Goal: Task Accomplishment & Management: Manage account settings

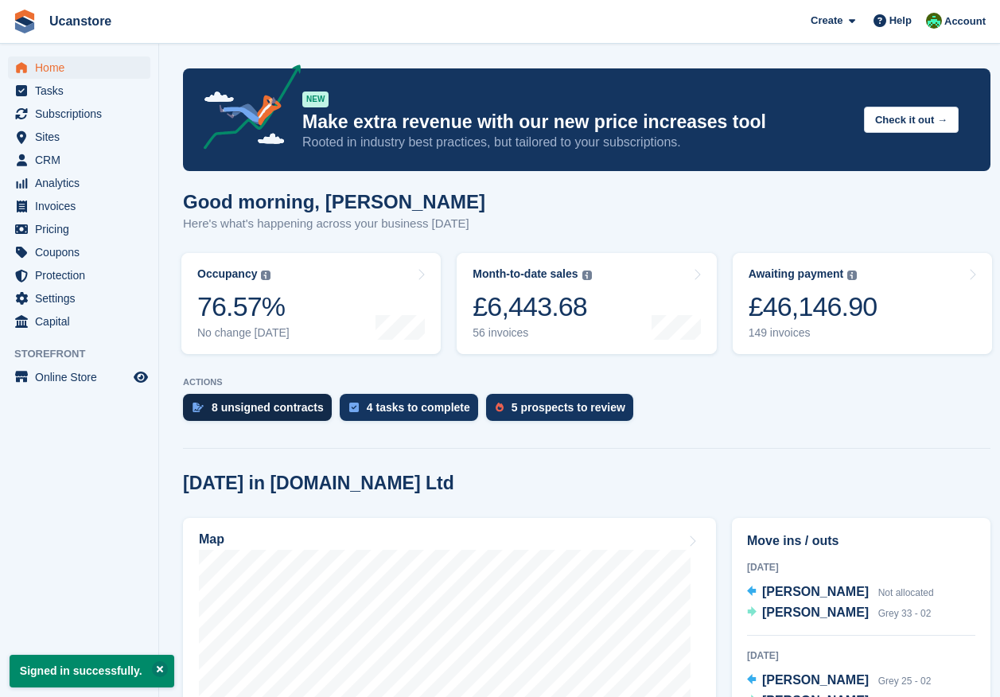
click at [251, 404] on div "8 unsigned contracts" at bounding box center [268, 407] width 112 height 13
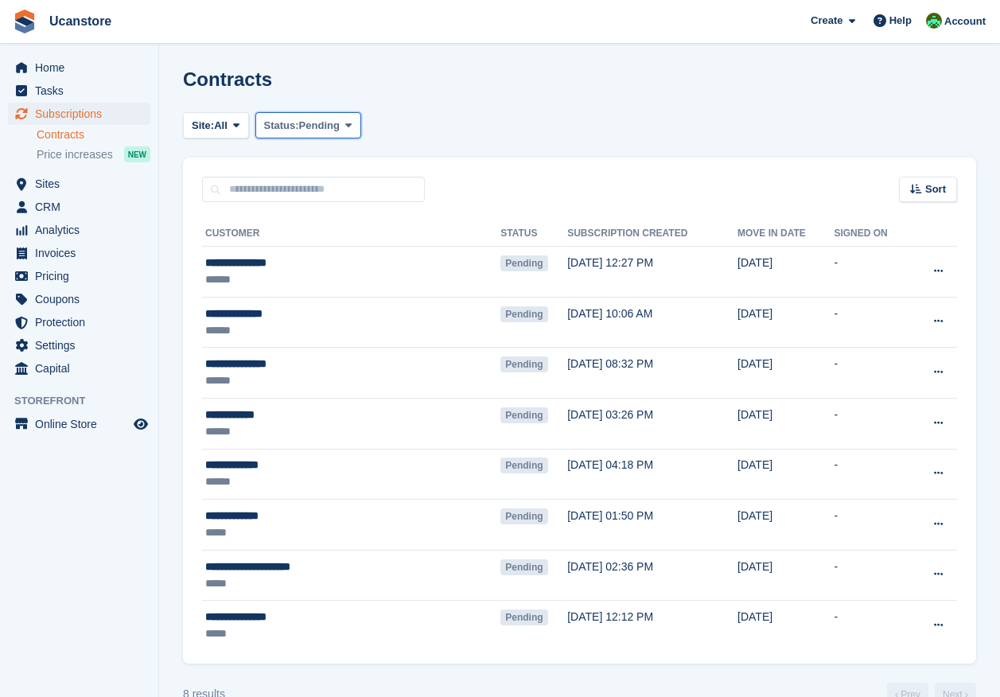
click at [312, 121] on span "Pending" at bounding box center [319, 126] width 41 height 16
click at [51, 108] on span "Subscriptions" at bounding box center [83, 114] width 96 height 22
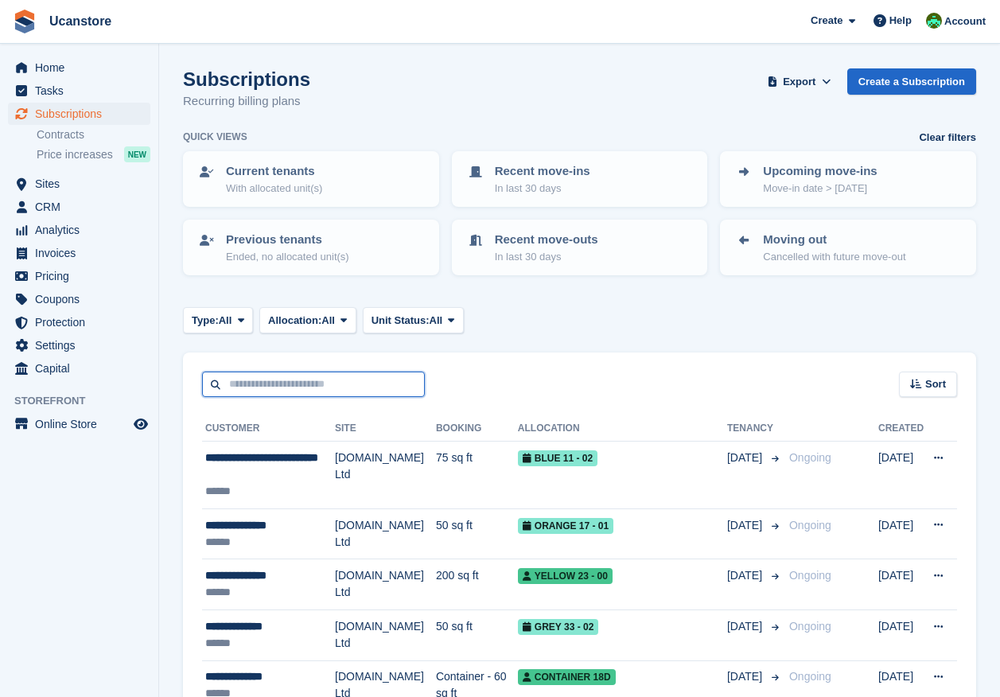
click at [281, 387] on input "text" at bounding box center [313, 385] width 223 height 26
type input "******"
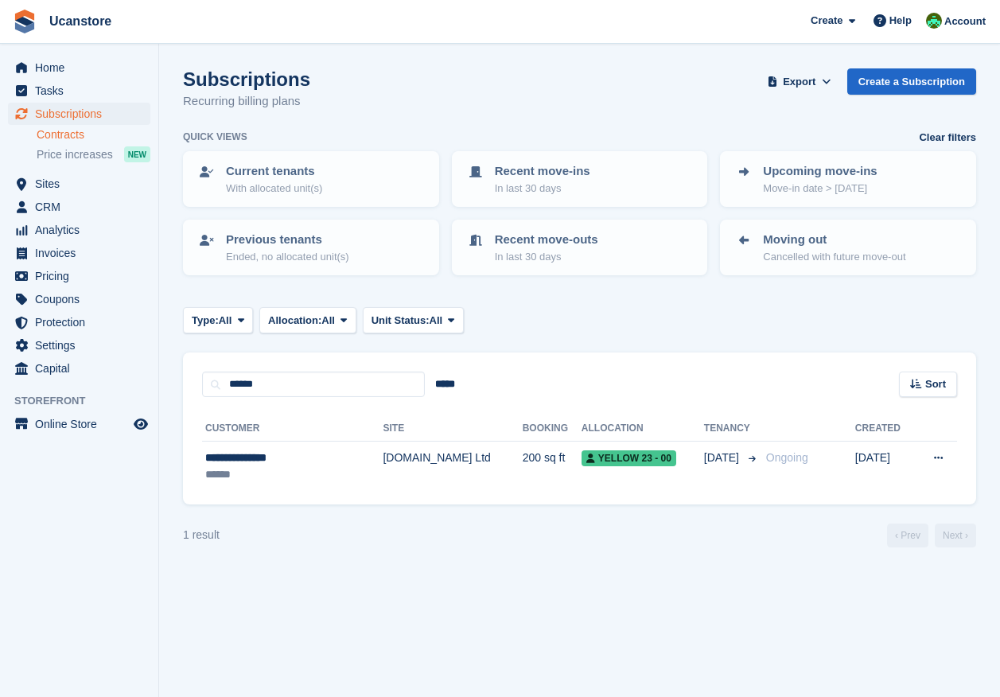
click at [62, 134] on link "Contracts" at bounding box center [94, 134] width 114 height 15
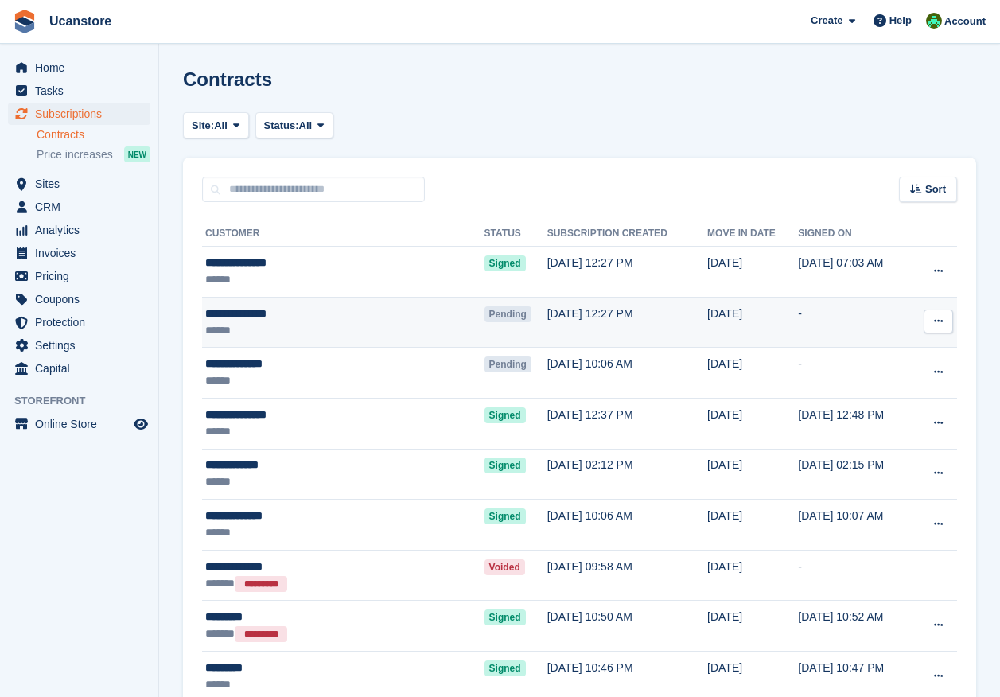
click at [939, 320] on icon at bounding box center [938, 321] width 9 height 10
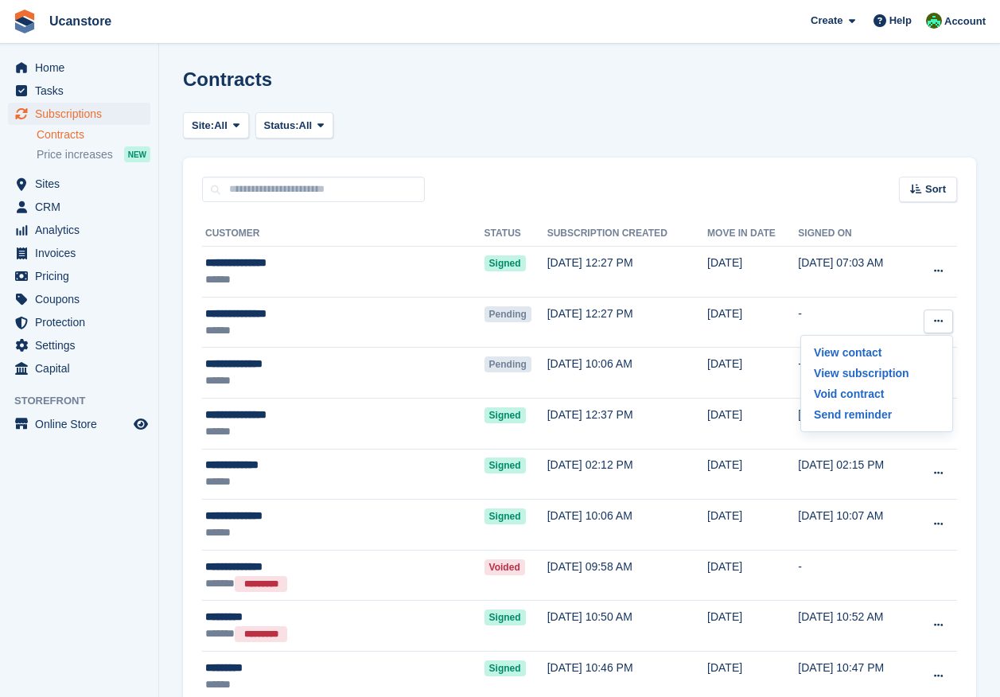
click at [847, 392] on p "Void contract" at bounding box center [877, 394] width 138 height 21
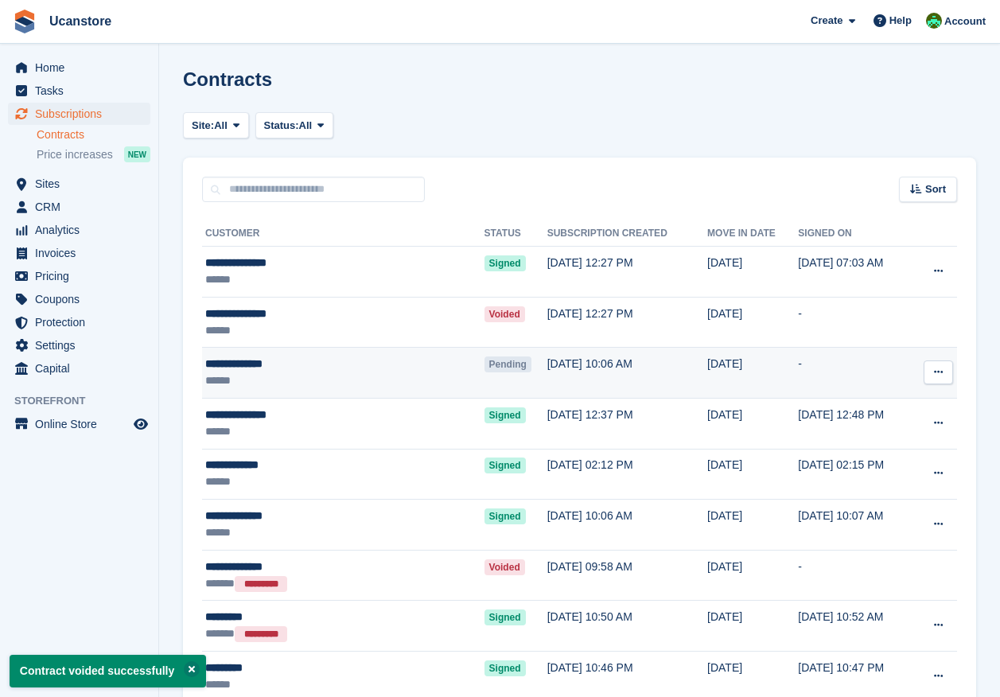
click at [933, 366] on button at bounding box center [938, 373] width 29 height 24
click at [940, 368] on icon at bounding box center [938, 372] width 9 height 10
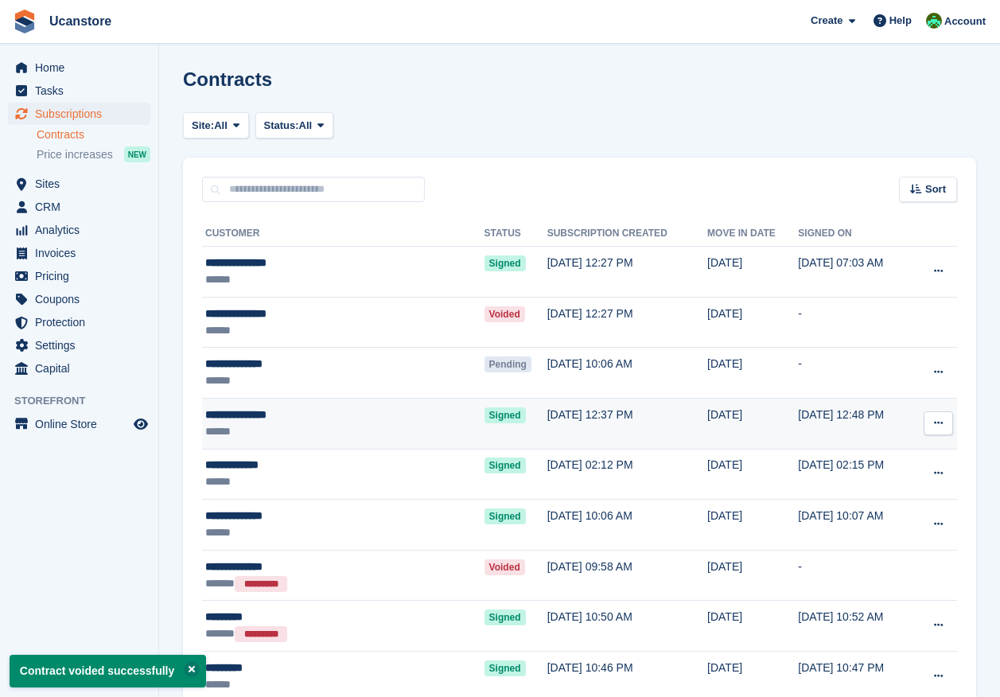
click at [934, 425] on icon at bounding box center [938, 423] width 9 height 10
click at [942, 423] on icon at bounding box center [938, 423] width 9 height 10
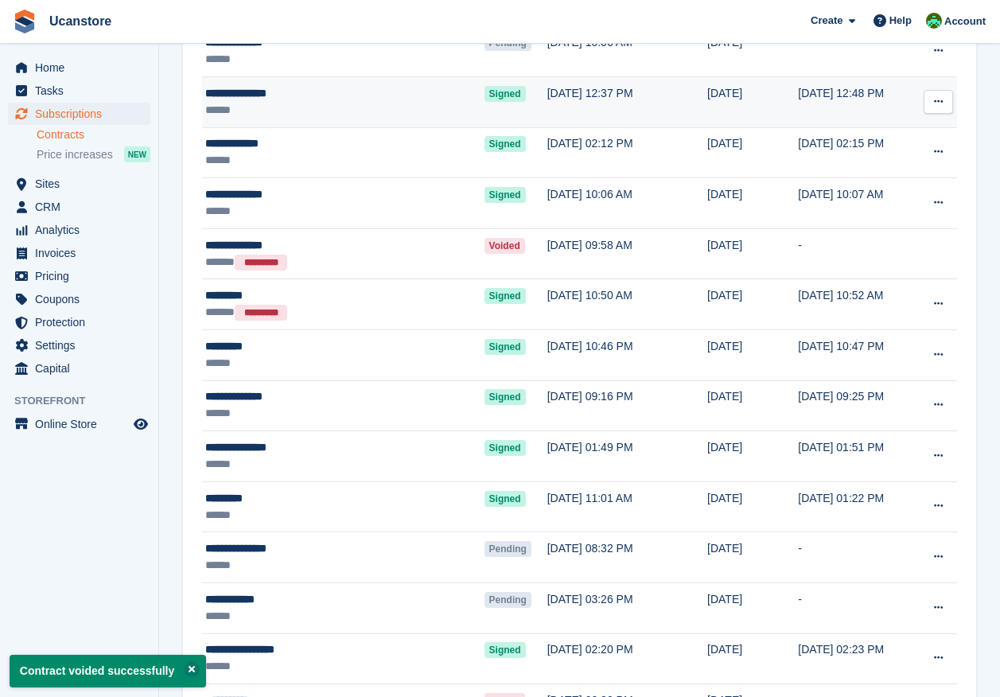
scroll to position [398, 0]
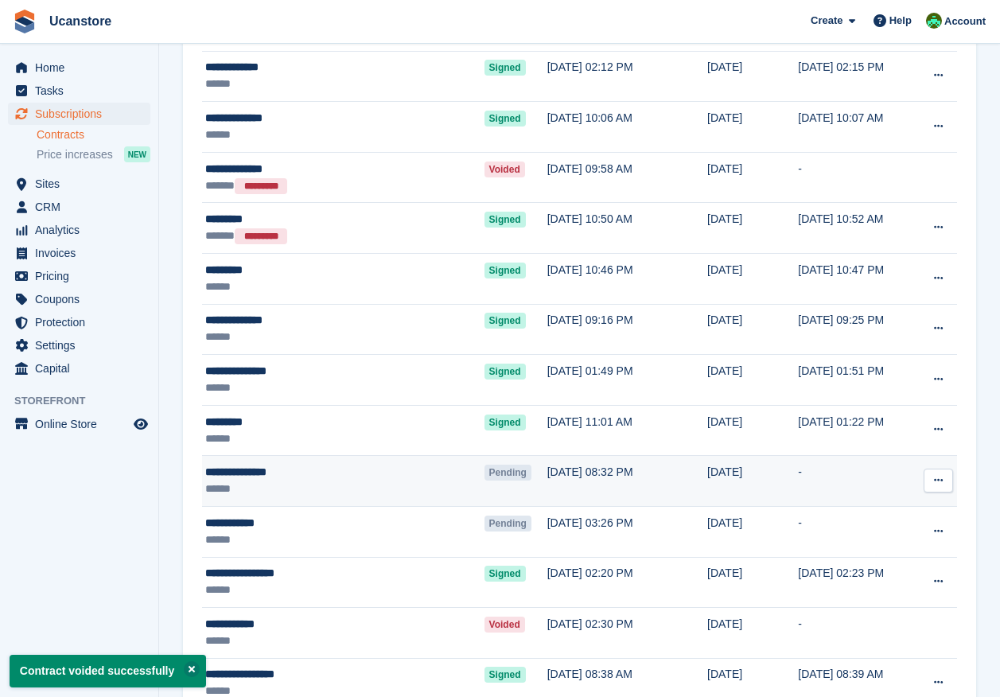
click at [931, 481] on button at bounding box center [938, 481] width 29 height 24
click at [935, 479] on icon at bounding box center [938, 480] width 9 height 10
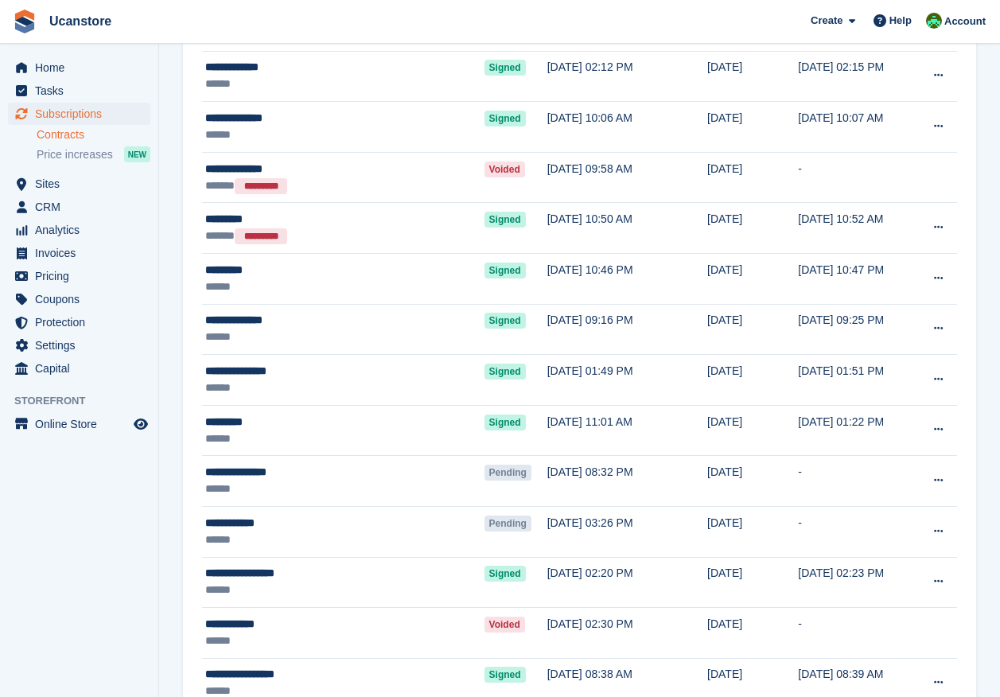
scroll to position [80, 0]
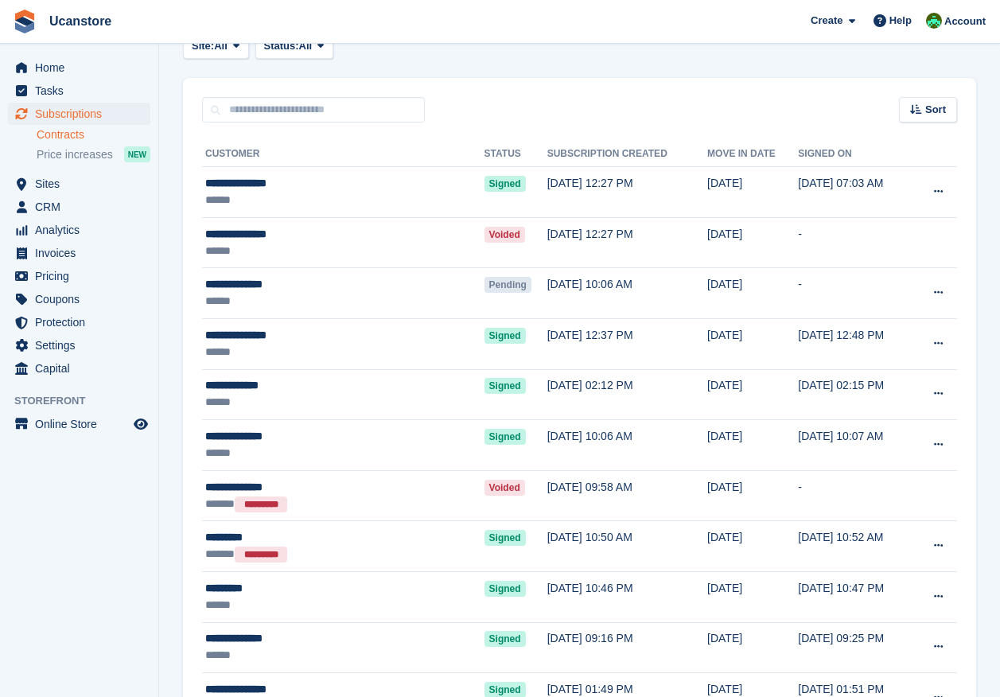
click at [64, 136] on link "Contracts" at bounding box center [94, 134] width 114 height 15
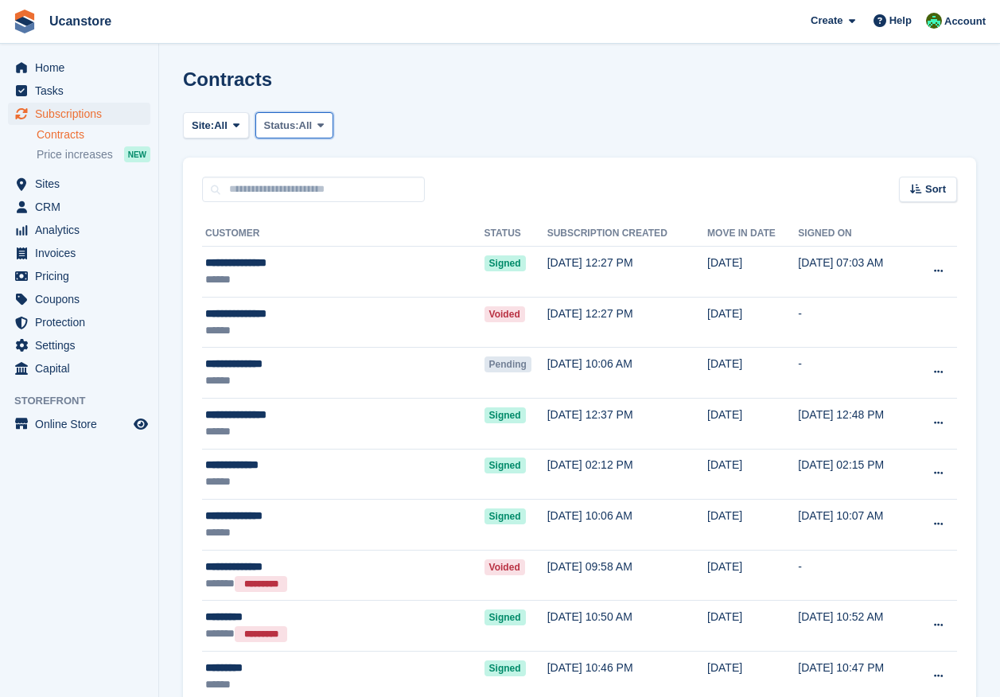
click at [283, 125] on span "Status:" at bounding box center [281, 126] width 35 height 16
click at [294, 157] on link "Pending" at bounding box center [332, 163] width 138 height 29
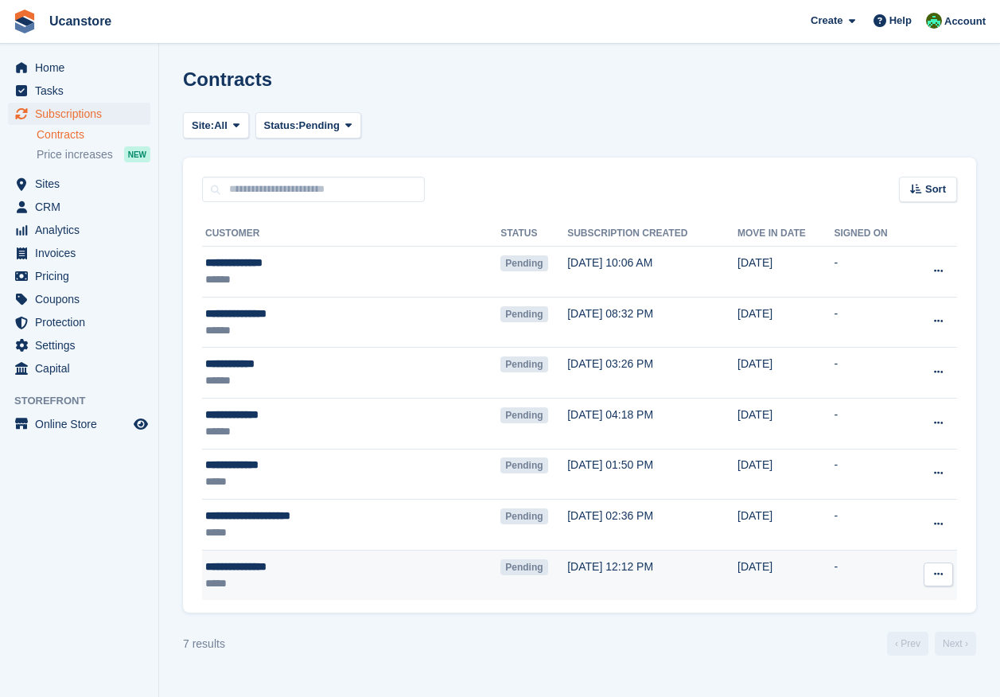
click at [939, 572] on icon at bounding box center [938, 574] width 9 height 10
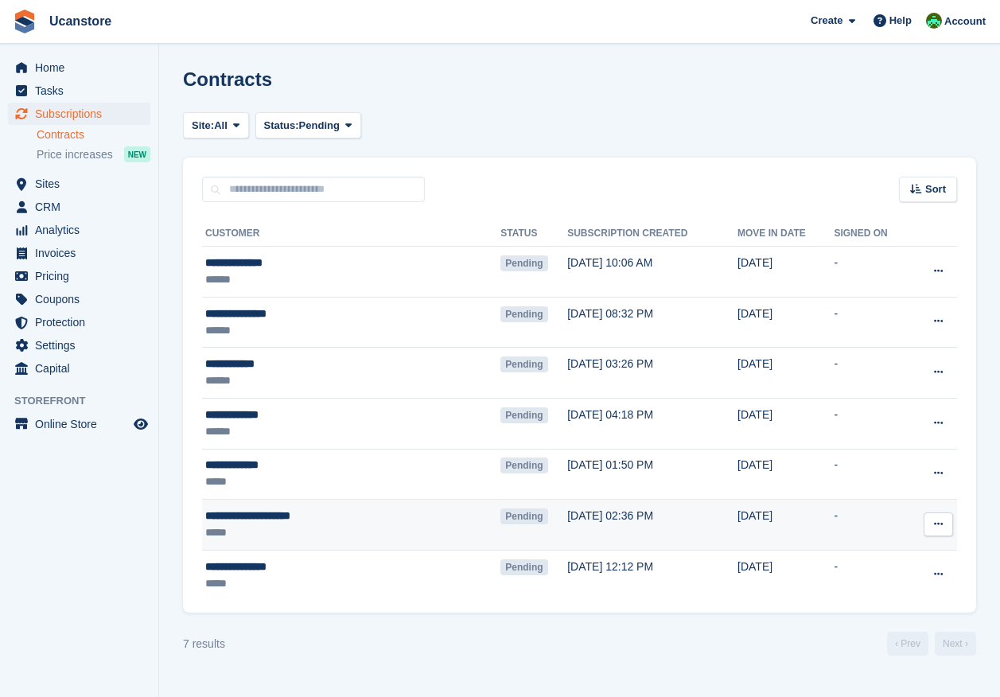
click at [935, 533] on button at bounding box center [938, 525] width 29 height 24
click at [935, 527] on icon at bounding box center [938, 524] width 9 height 10
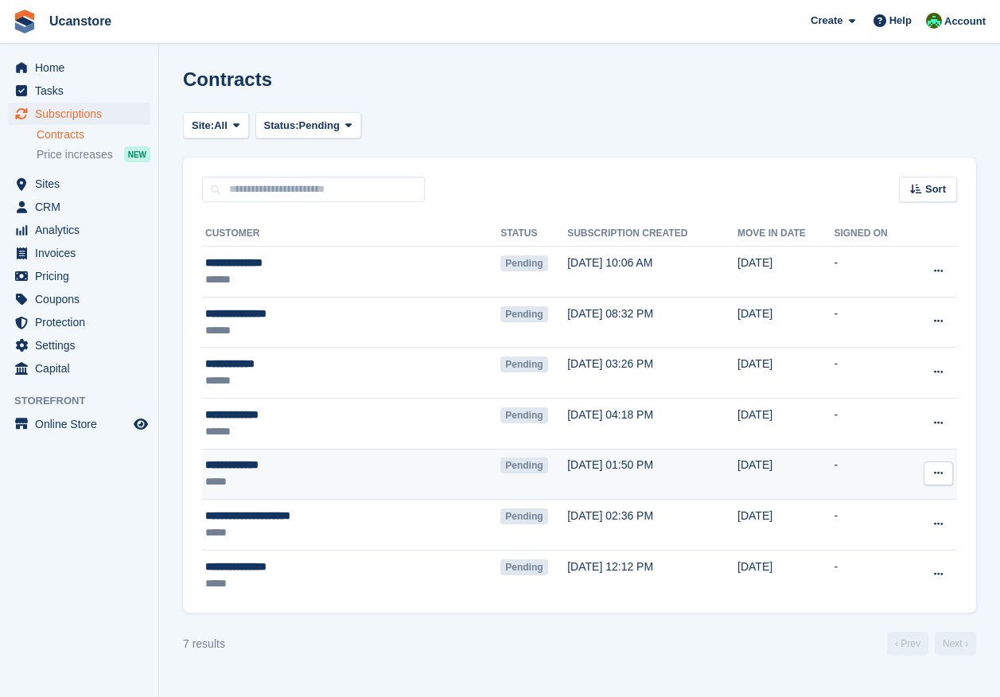
click at [936, 468] on icon at bounding box center [938, 473] width 9 height 10
click at [852, 569] on p "Send reminder" at bounding box center [877, 566] width 138 height 21
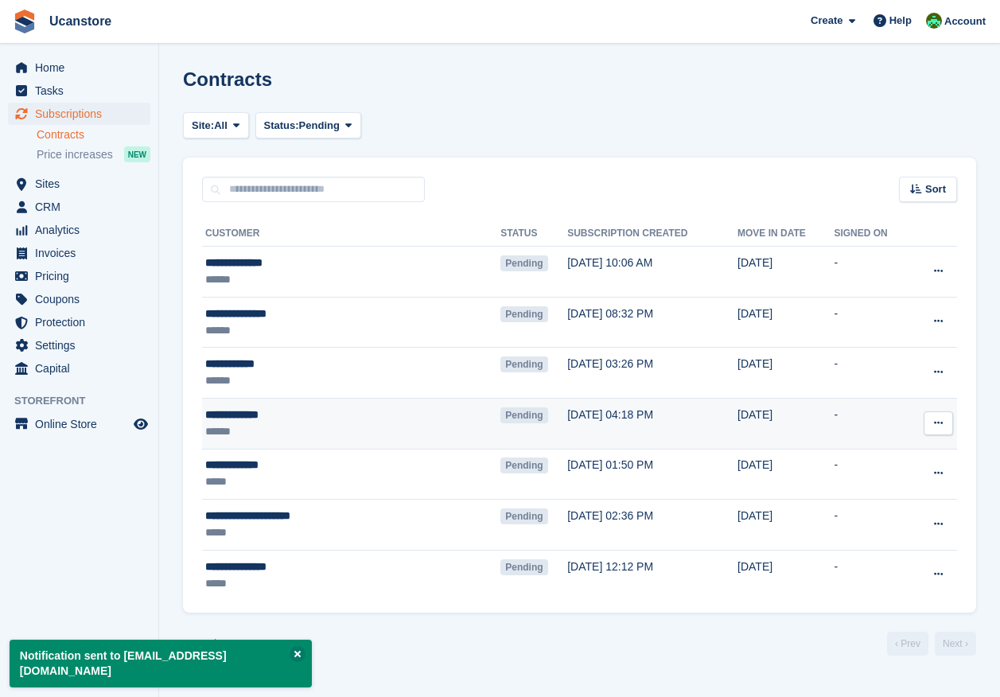
click at [942, 420] on icon at bounding box center [938, 423] width 9 height 10
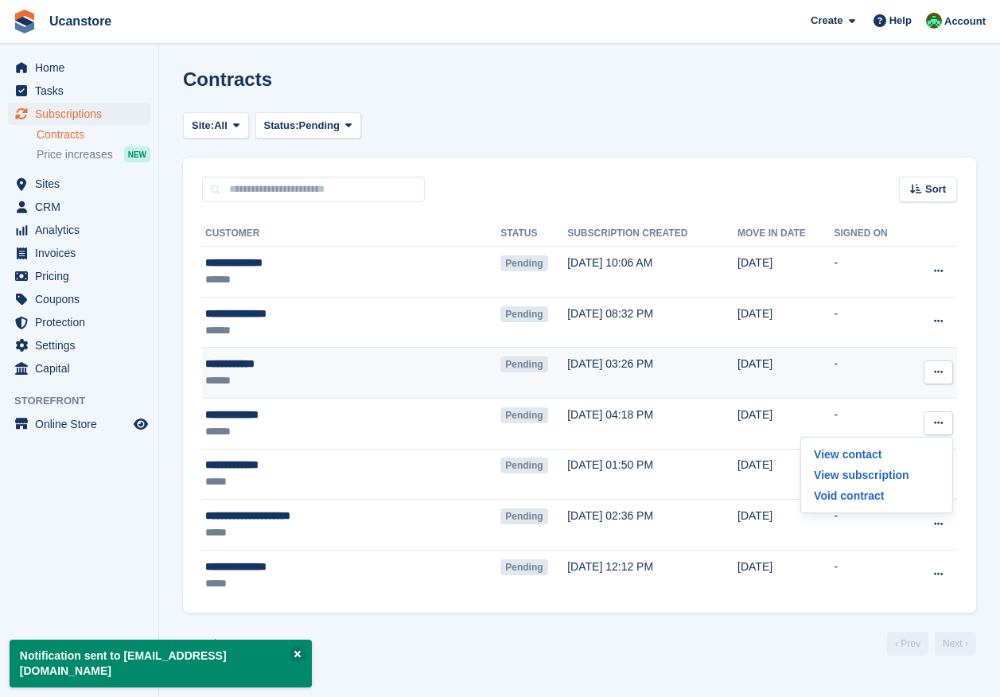
click at [935, 373] on icon at bounding box center [938, 372] width 9 height 10
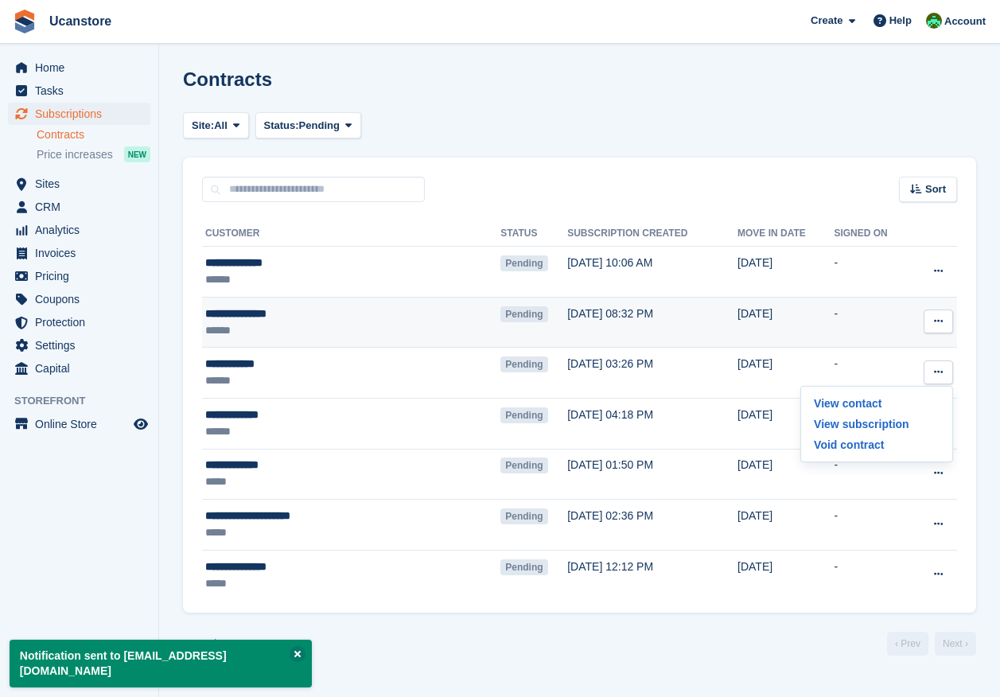
click at [939, 322] on icon at bounding box center [938, 321] width 9 height 10
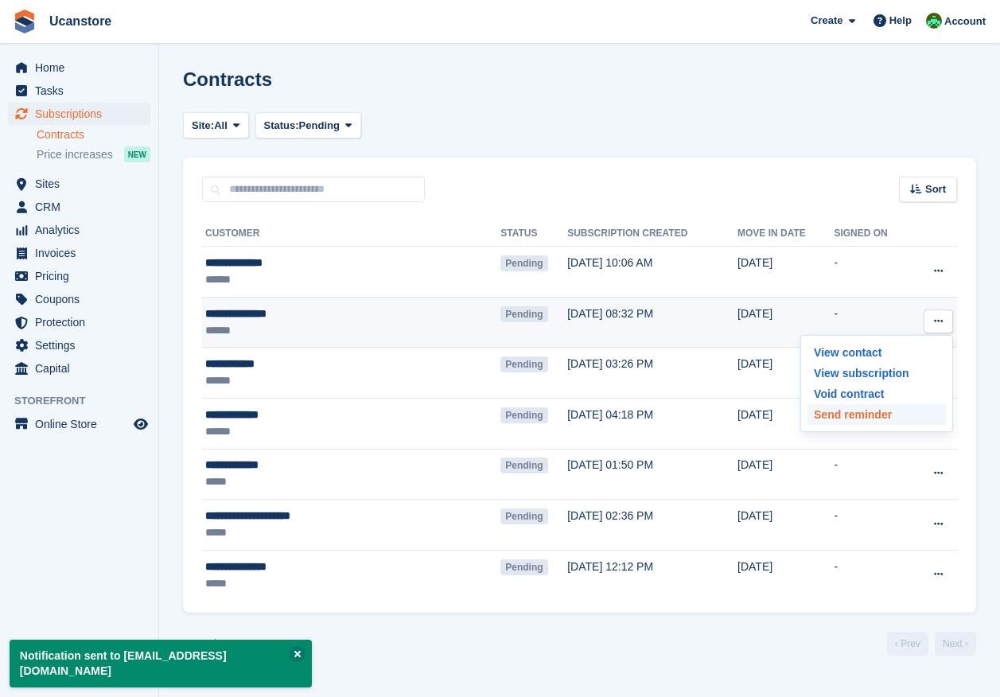
click at [863, 415] on p "Send reminder" at bounding box center [877, 414] width 138 height 21
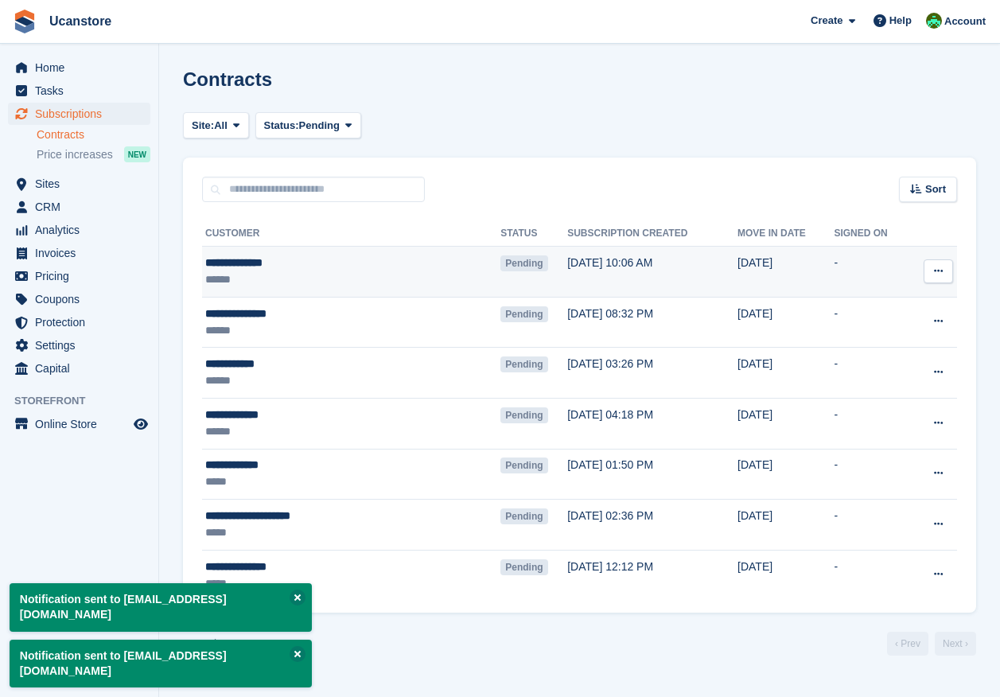
click at [937, 276] on icon at bounding box center [938, 271] width 9 height 10
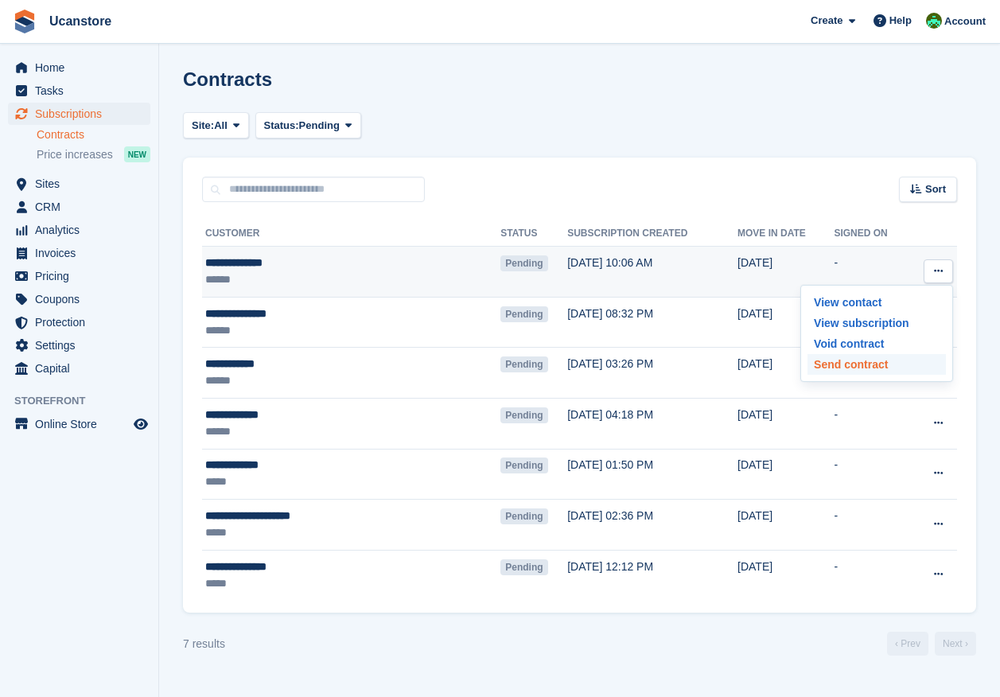
click at [875, 366] on p "Send contract" at bounding box center [877, 364] width 138 height 21
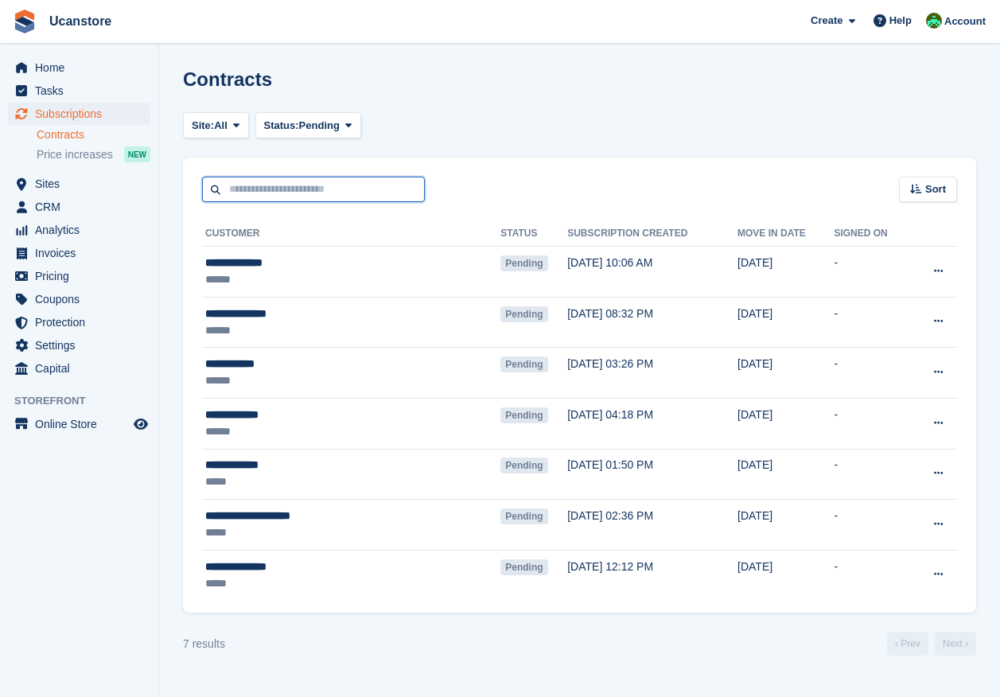
click at [295, 194] on input "text" at bounding box center [313, 190] width 223 height 26
click at [64, 119] on span "Subscriptions" at bounding box center [83, 114] width 96 height 22
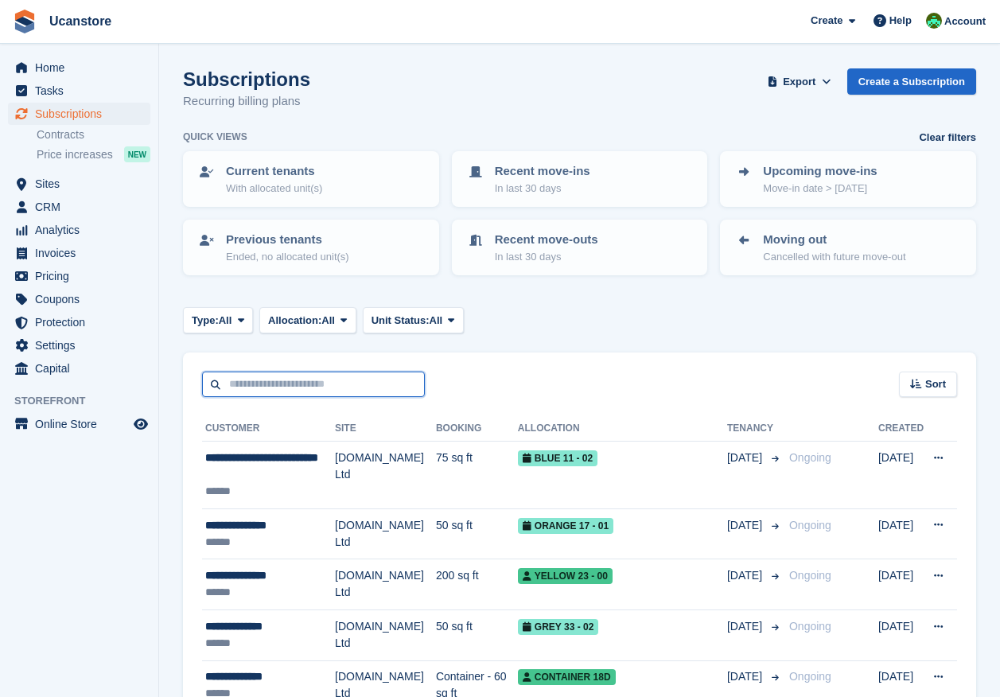
click at [244, 388] on input "text" at bounding box center [313, 385] width 223 height 26
type input "*********"
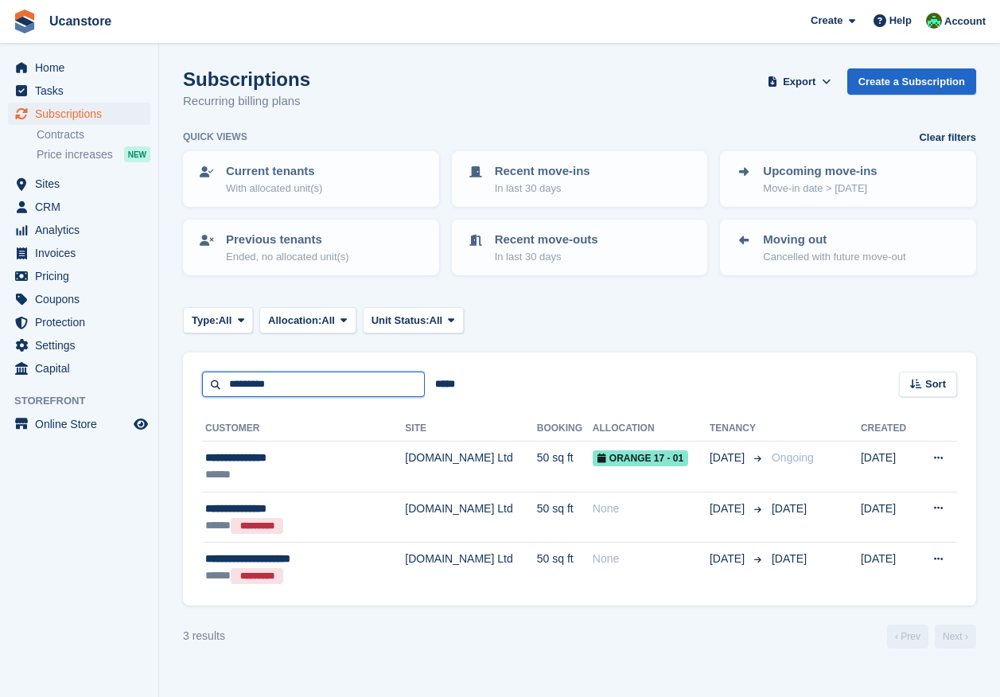
click at [244, 388] on input "*********" at bounding box center [313, 385] width 223 height 26
type input "******"
